Goal: Information Seeking & Learning: Find specific fact

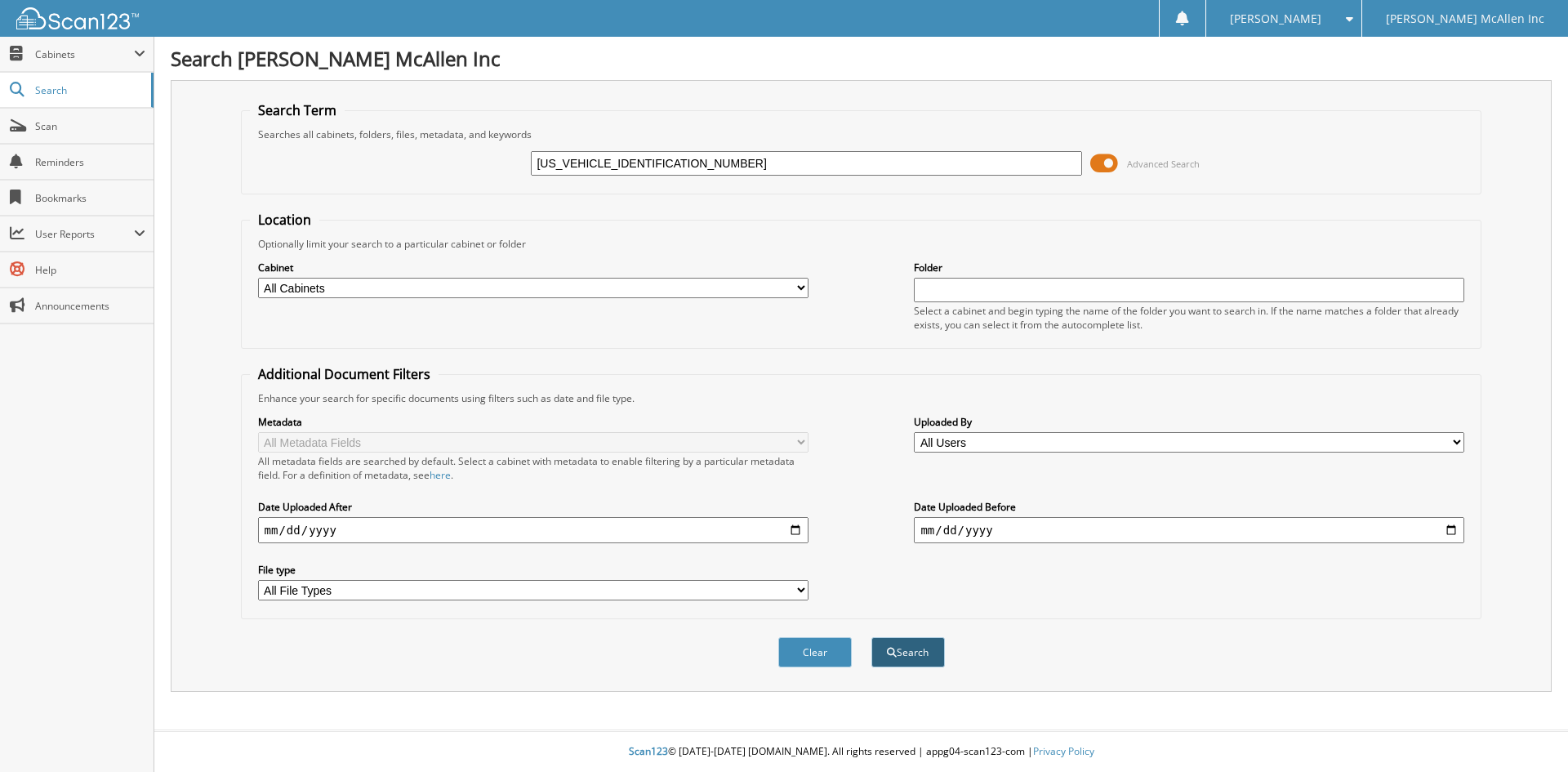
type input "5LMJJ2LG6PEL17289"
click at [903, 645] on button "Search" at bounding box center [908, 652] width 74 height 30
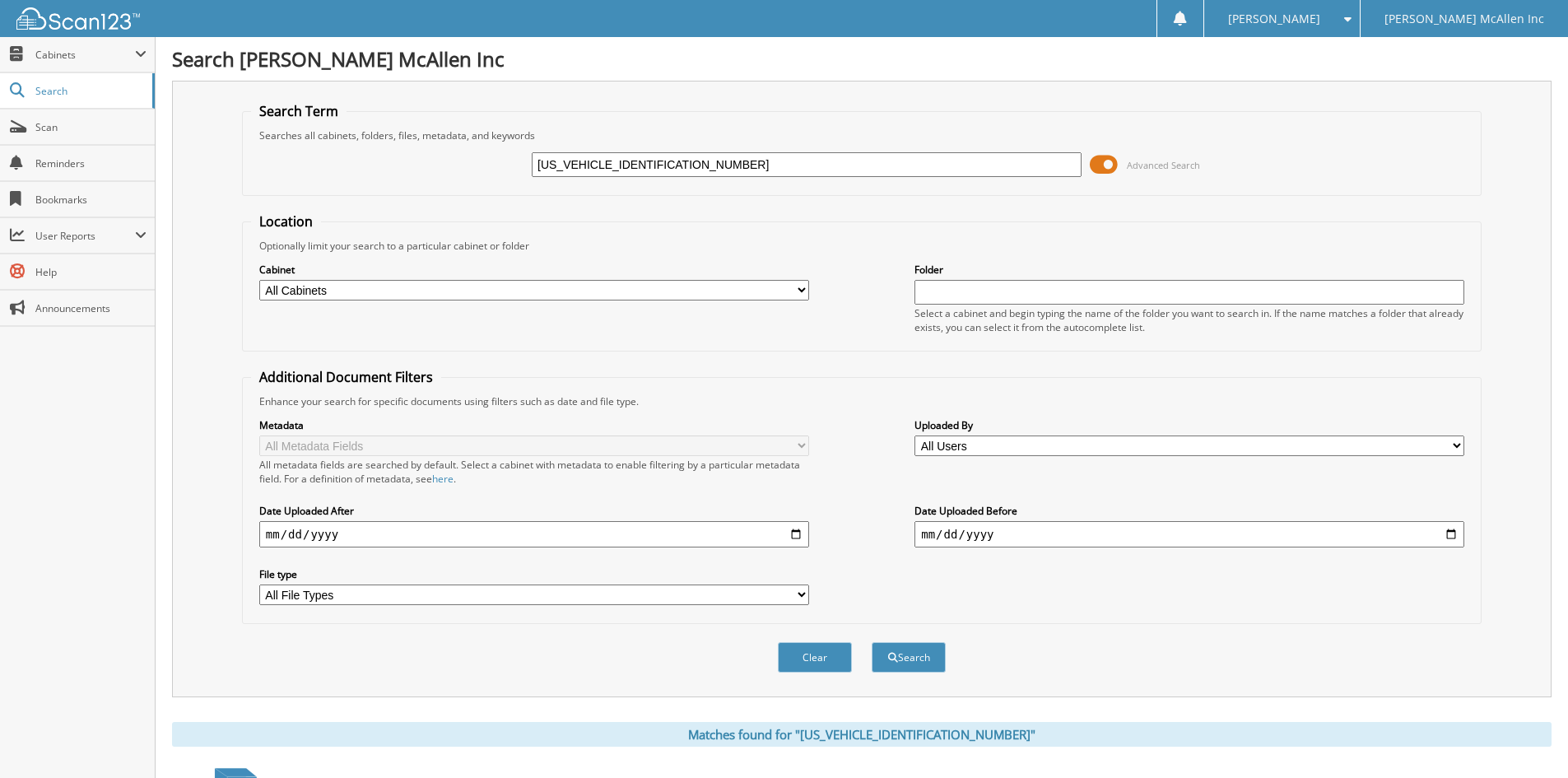
drag, startPoint x: 591, startPoint y: 162, endPoint x: 359, endPoint y: 167, distance: 232.1
click at [359, 167] on div "5LMJJ2LG6PEL17289 Advanced Search" at bounding box center [861, 164] width 1221 height 45
type input "6PEL17289"
click at [871, 642] on button "Search" at bounding box center [908, 657] width 74 height 31
click at [544, 165] on input "6PEL17289" at bounding box center [807, 164] width 550 height 24
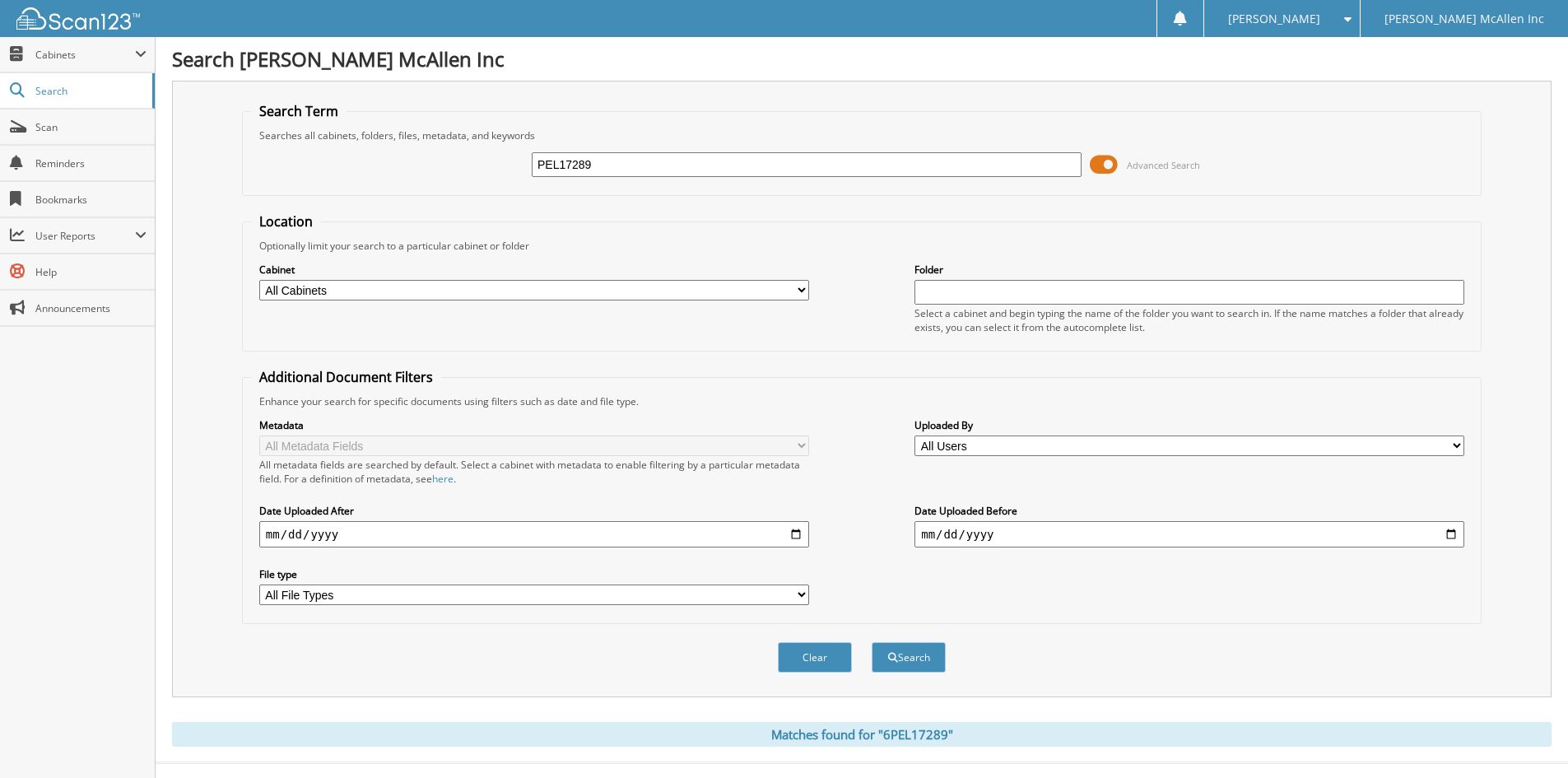
type input "PEL17289"
click at [871, 642] on button "Search" at bounding box center [908, 657] width 74 height 31
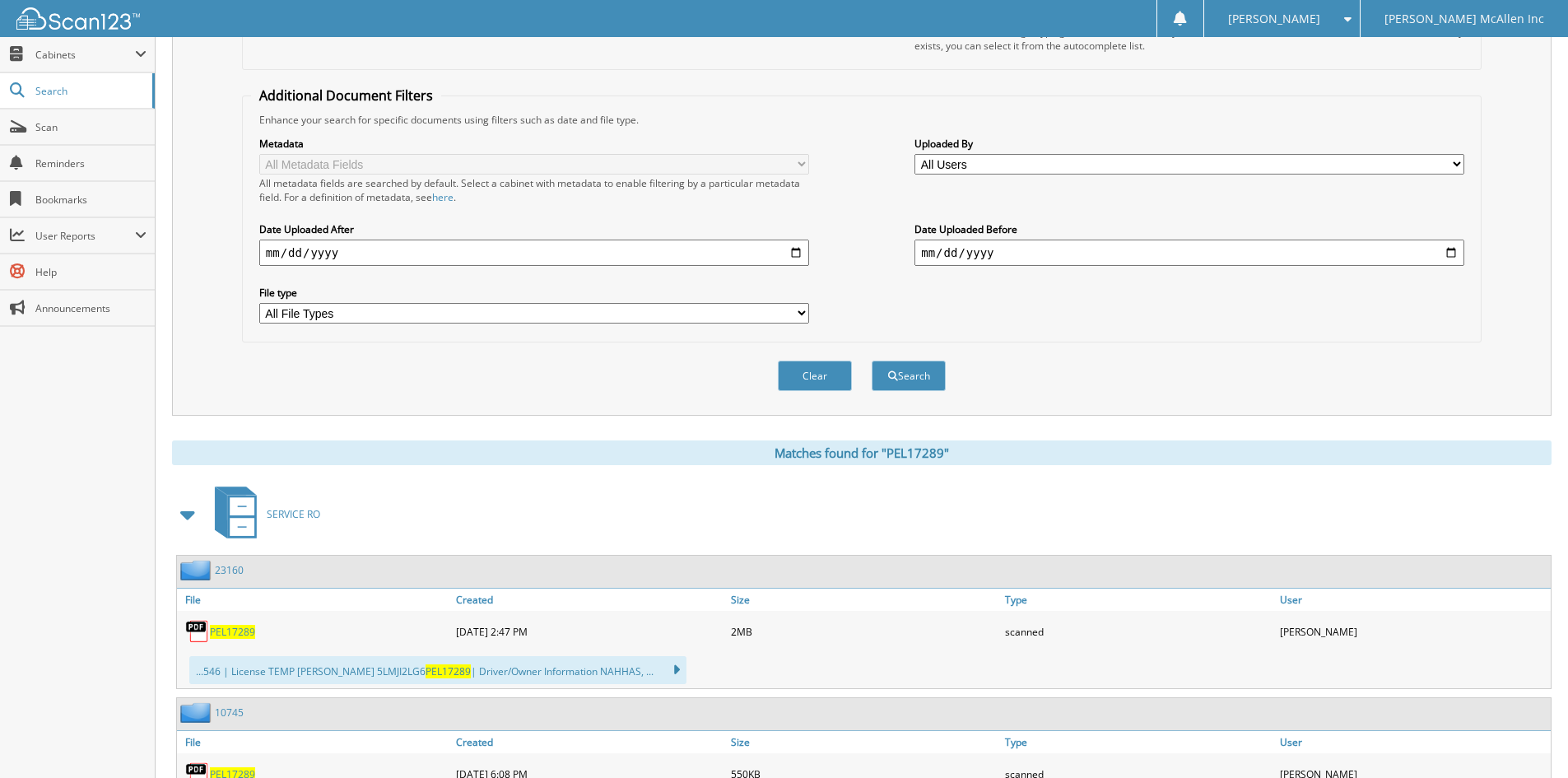
scroll to position [34, 0]
